Goal: Task Accomplishment & Management: Use online tool/utility

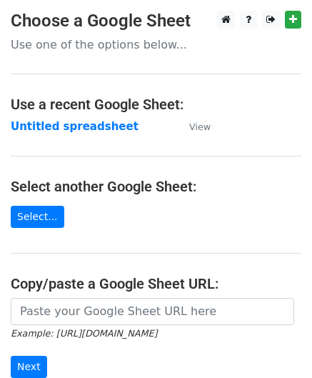
scroll to position [71, 0]
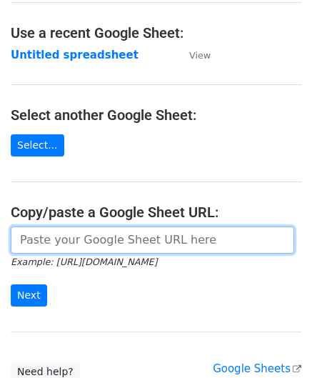
click at [50, 242] on input "url" at bounding box center [152, 239] width 283 height 27
paste input "[URL][DOMAIN_NAME]"
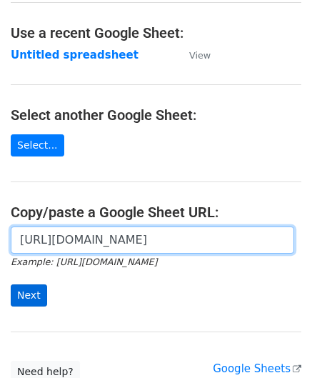
type input "[URL][DOMAIN_NAME]"
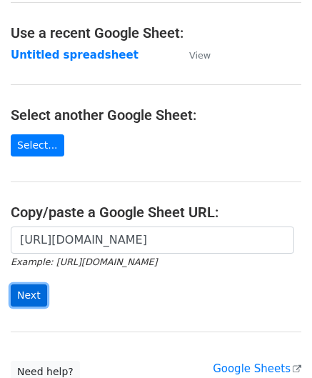
click at [21, 295] on input "Next" at bounding box center [29, 295] width 36 height 22
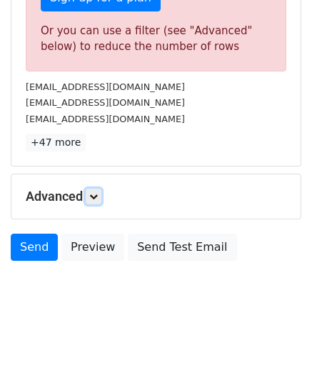
click at [101, 193] on link at bounding box center [94, 196] width 16 height 16
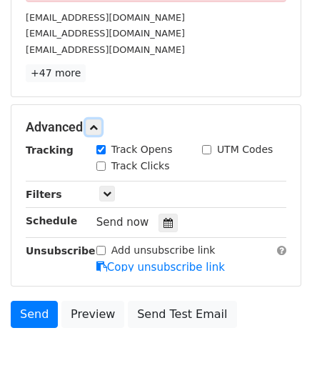
scroll to position [553, 0]
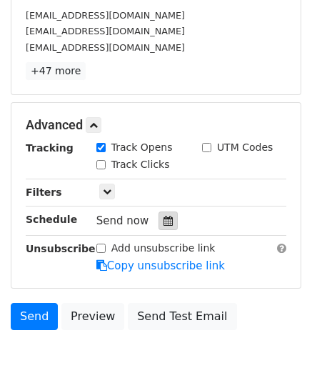
click at [166, 212] on div at bounding box center [168, 220] width 19 height 19
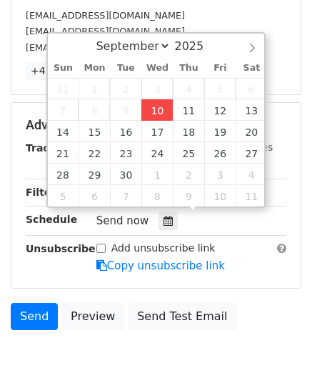
type input "[DATE] 12:00"
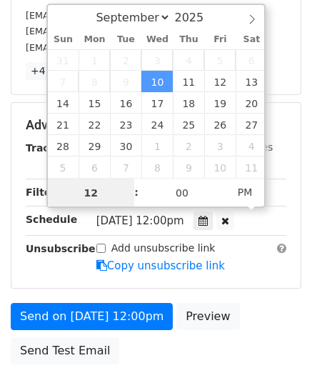
type input "6"
drag, startPoint x: 99, startPoint y: 197, endPoint x: 39, endPoint y: 198, distance: 60.0
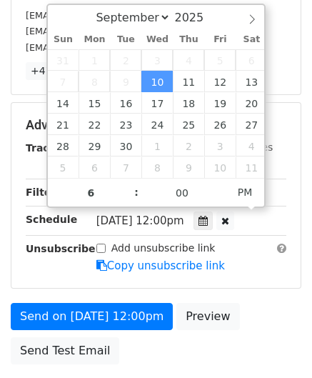
type input "[DATE] 18:00"
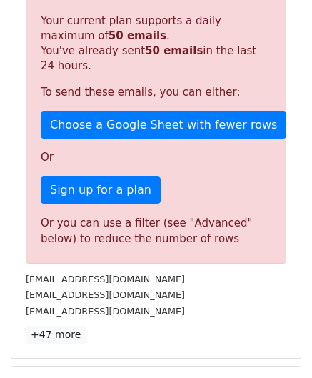
scroll to position [655, 0]
